Goal: Find specific page/section: Find specific page/section

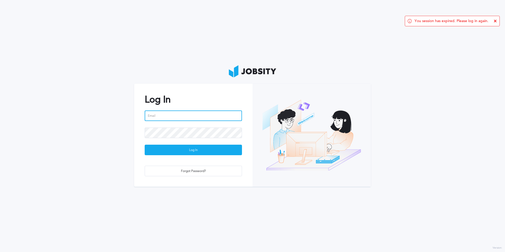
click at [188, 119] on input "email" at bounding box center [193, 115] width 97 height 11
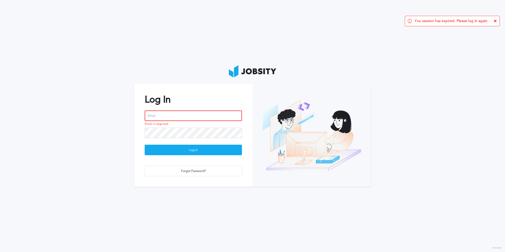
type input "[PERSON_NAME][EMAIL_ADDRESS][PERSON_NAME][DOMAIN_NAME]"
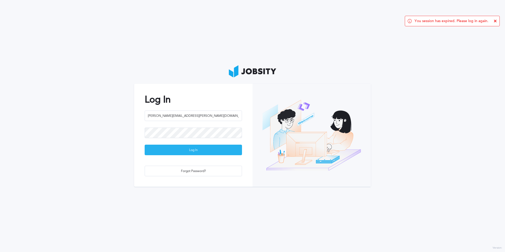
click at [190, 146] on div "Log In" at bounding box center [193, 150] width 97 height 11
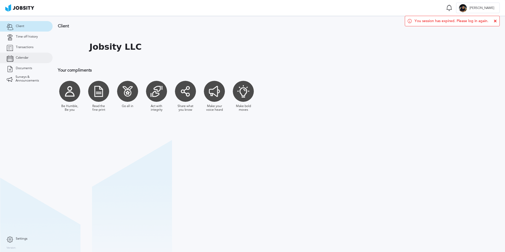
click at [23, 57] on span "Calendar" at bounding box center [22, 58] width 13 height 4
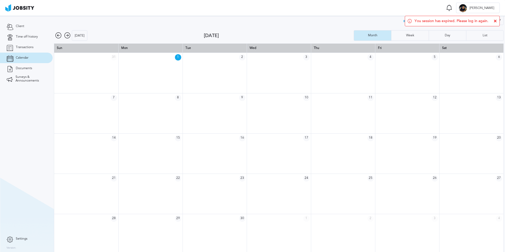
scroll to position [7, 0]
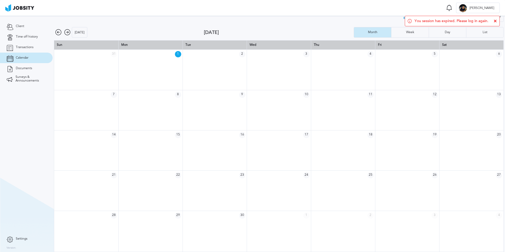
click at [66, 31] on icon at bounding box center [67, 32] width 6 height 6
click at [56, 32] on icon at bounding box center [58, 32] width 6 height 6
